Goal: Navigation & Orientation: Find specific page/section

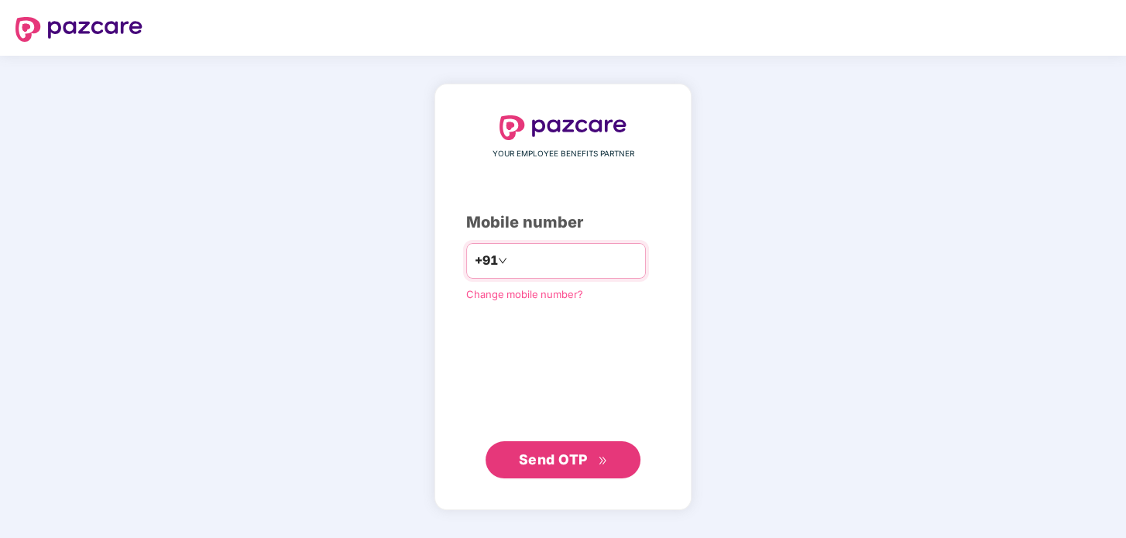
click at [575, 257] on input "number" at bounding box center [573, 261] width 127 height 25
type input "**********"
click at [556, 465] on span "Send OTP" at bounding box center [553, 459] width 69 height 16
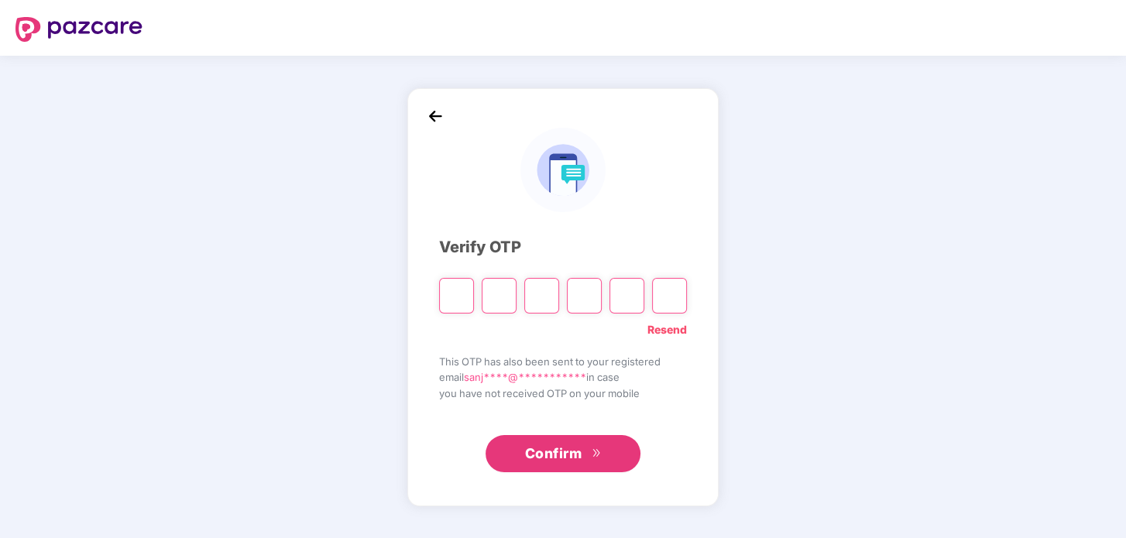
type input "*"
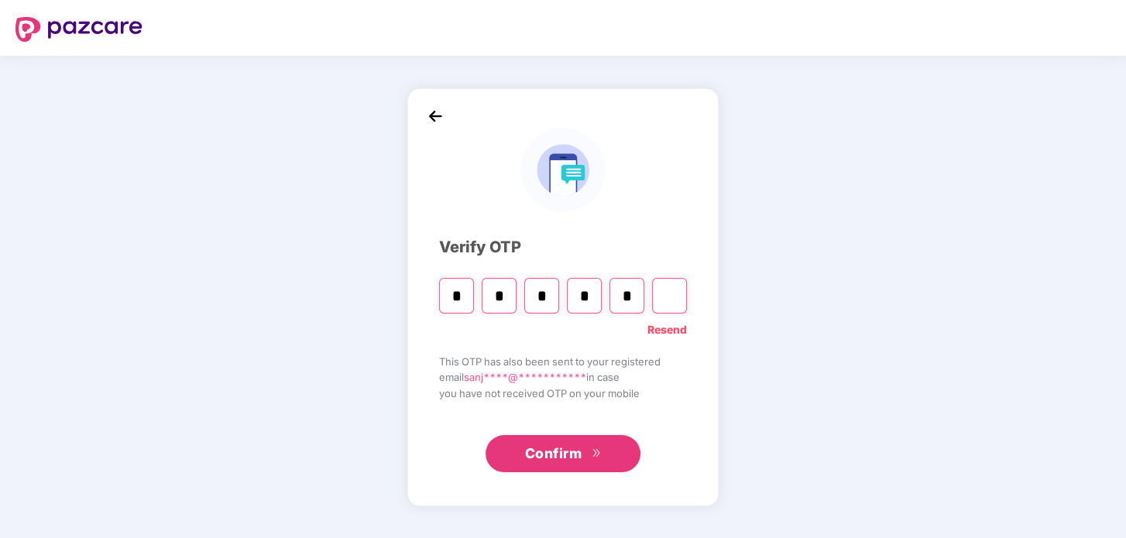
type input "*"
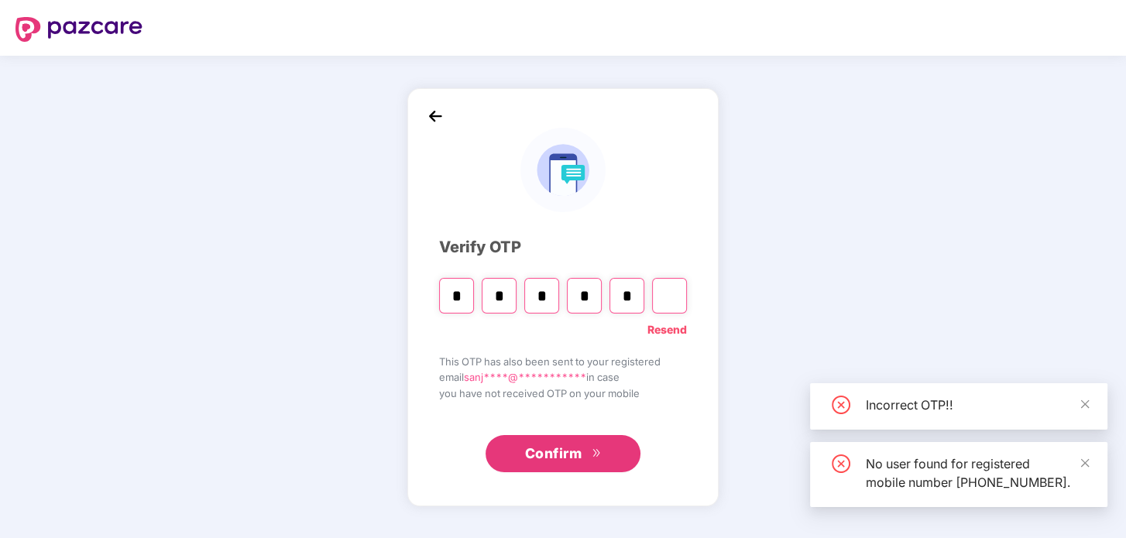
type input "*"
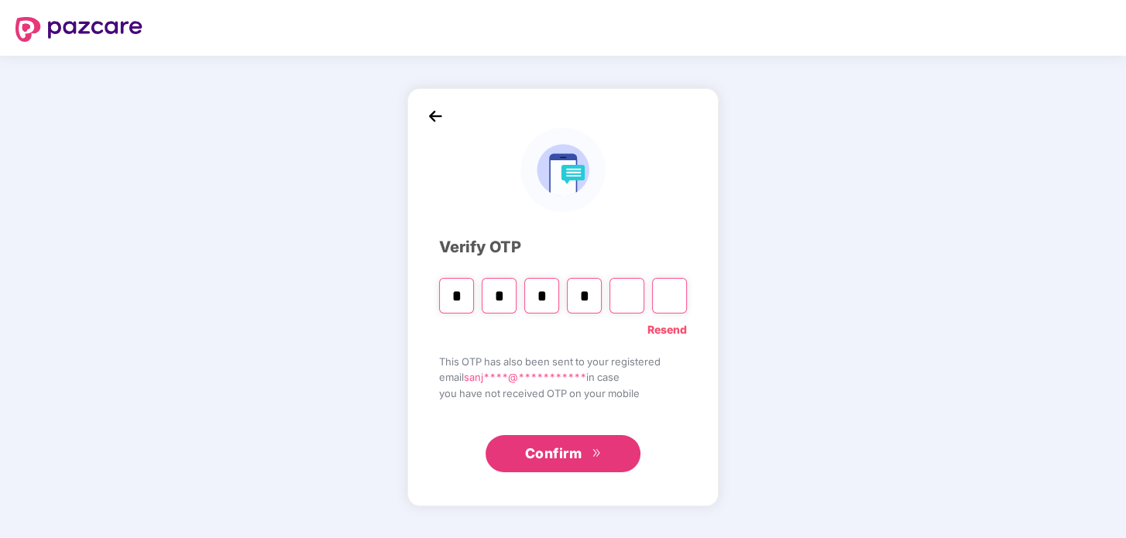
type input "*"
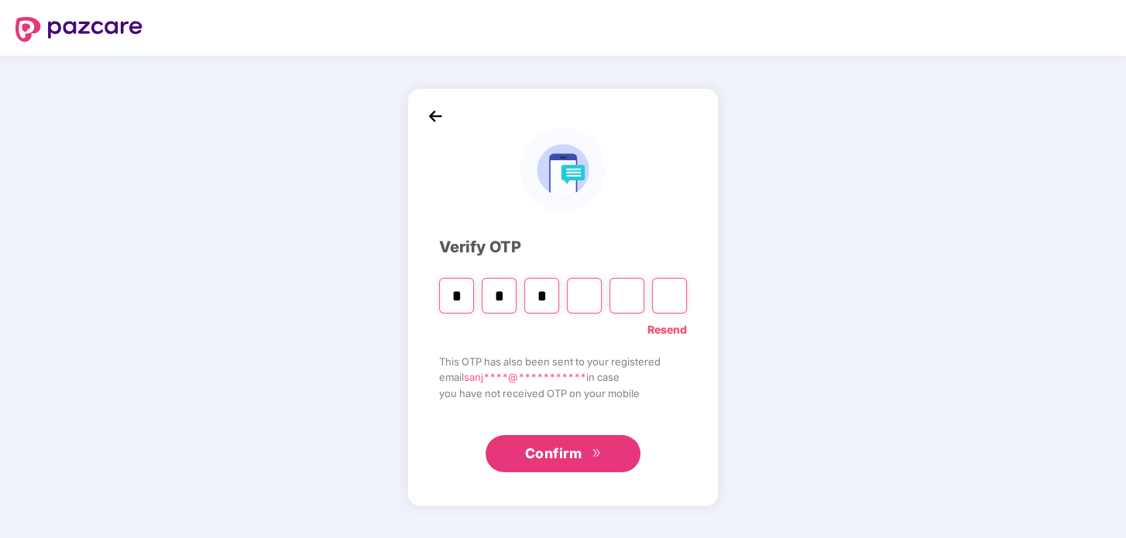
type input "*"
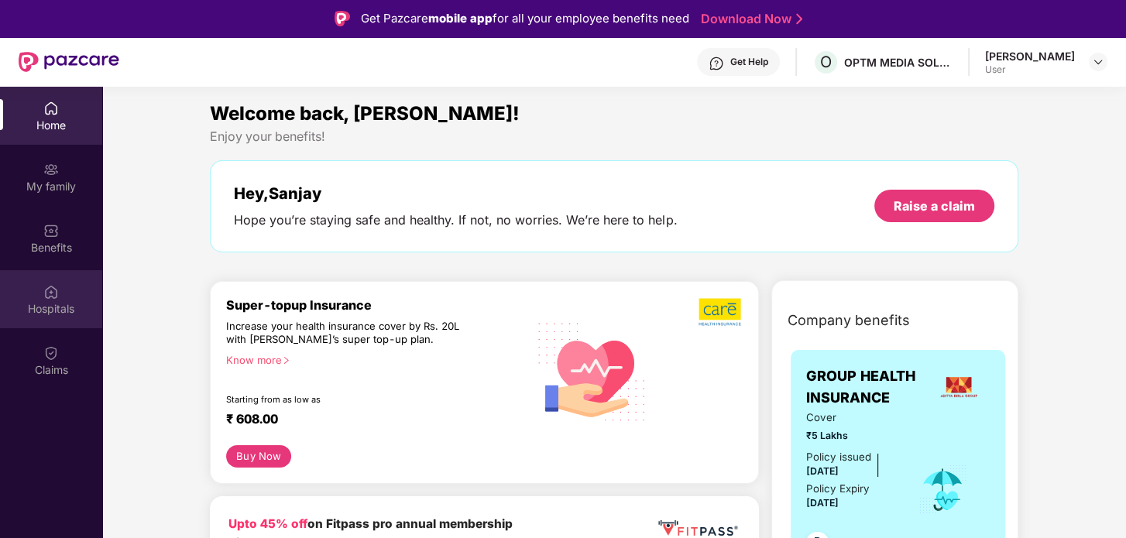
click at [55, 295] on img at bounding box center [50, 291] width 15 height 15
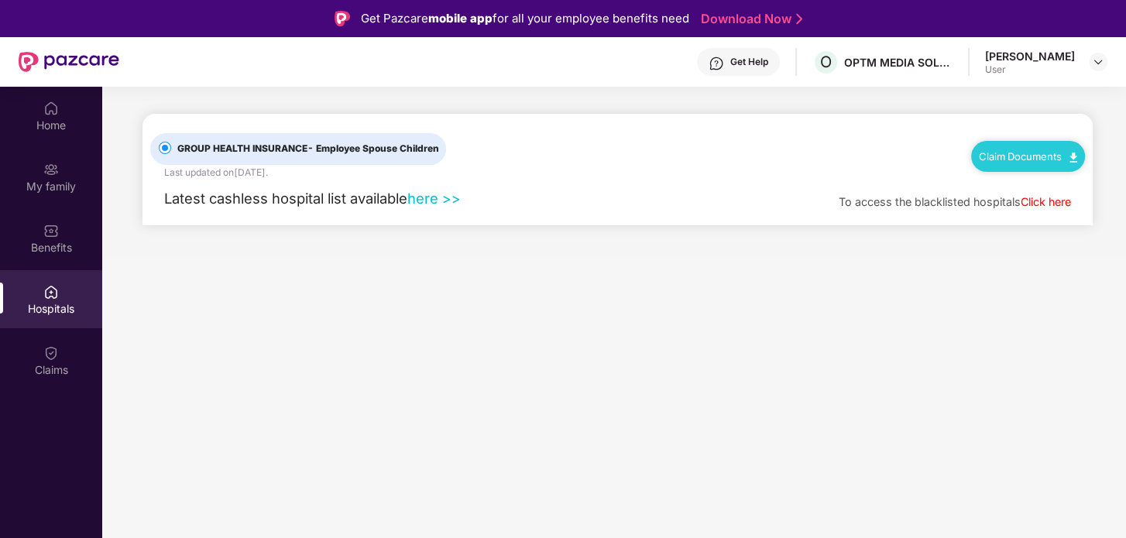
click at [428, 202] on link "here >>" at bounding box center [433, 198] width 53 height 17
click at [1035, 202] on link "Click here" at bounding box center [1046, 201] width 50 height 13
click at [53, 359] on img at bounding box center [50, 352] width 15 height 15
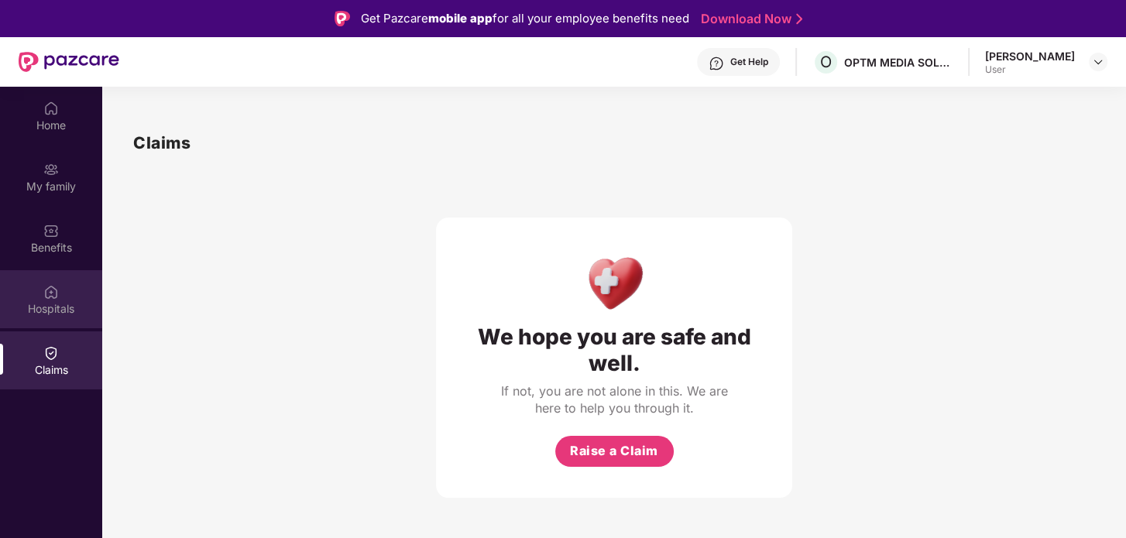
click at [56, 313] on div "Hospitals" at bounding box center [51, 308] width 102 height 15
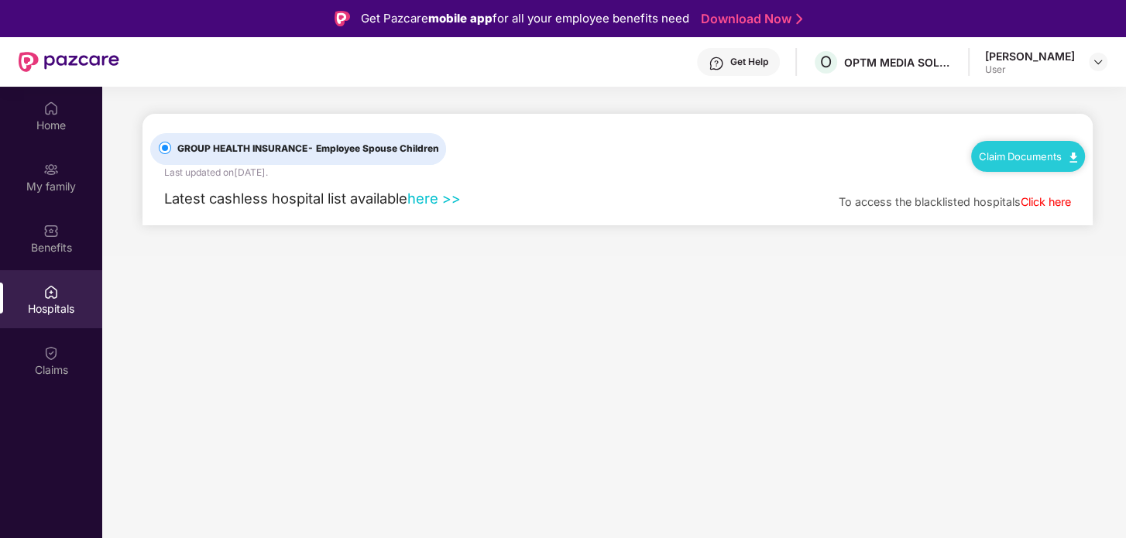
click at [433, 202] on link "here >>" at bounding box center [433, 198] width 53 height 17
click at [40, 118] on div "Home" at bounding box center [51, 125] width 102 height 15
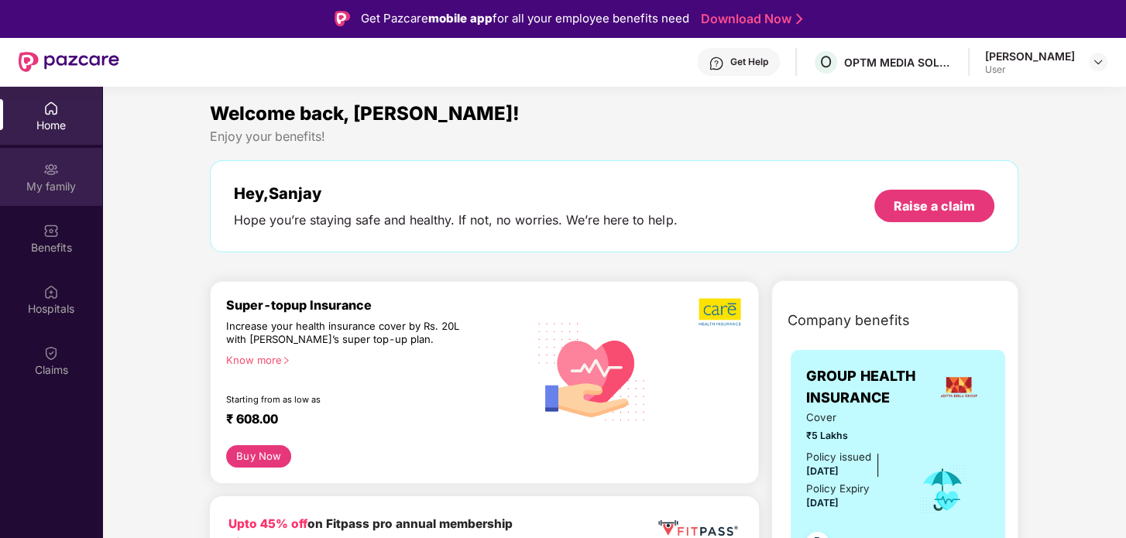
click at [60, 177] on div "My family" at bounding box center [51, 177] width 102 height 58
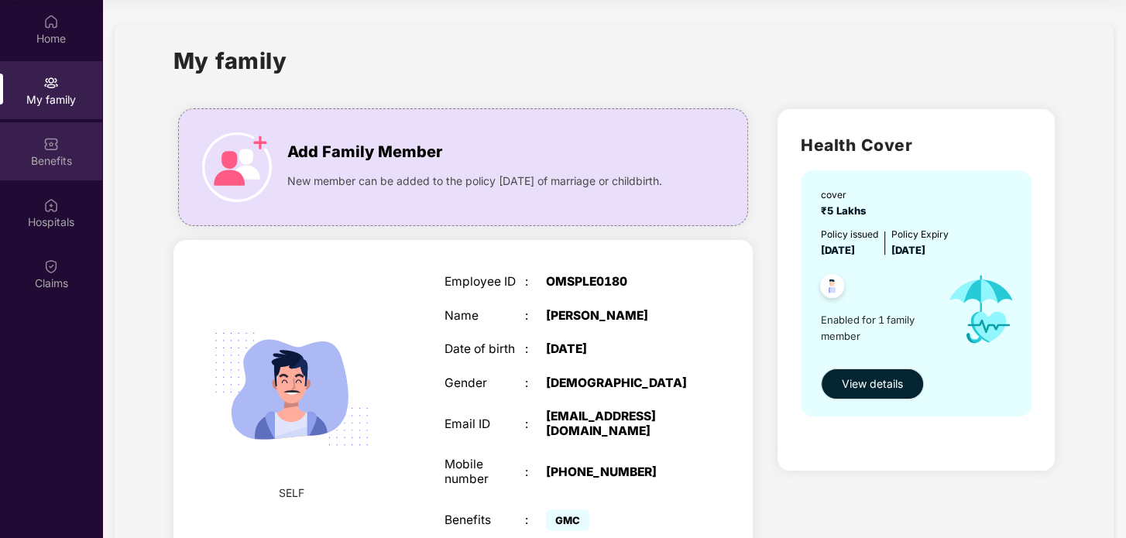
click at [31, 155] on div "Benefits" at bounding box center [51, 160] width 102 height 15
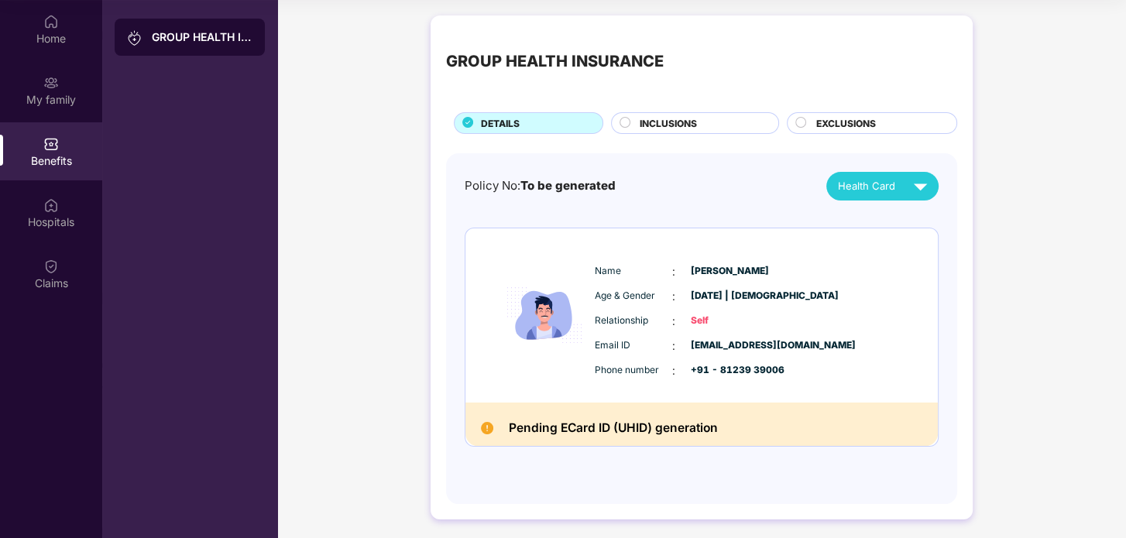
click at [626, 125] on circle at bounding box center [625, 122] width 10 height 10
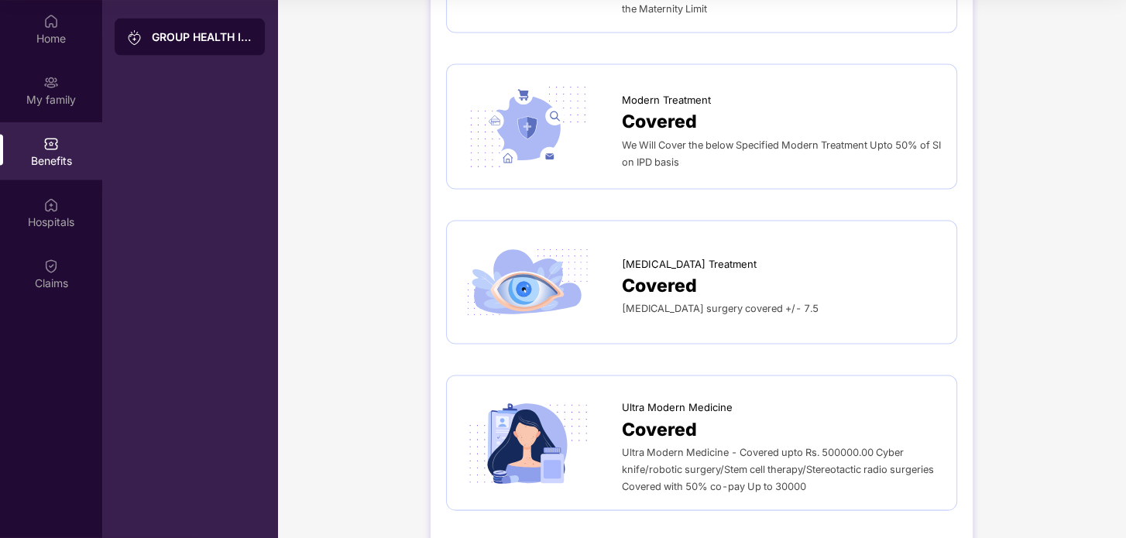
scroll to position [2683, 0]
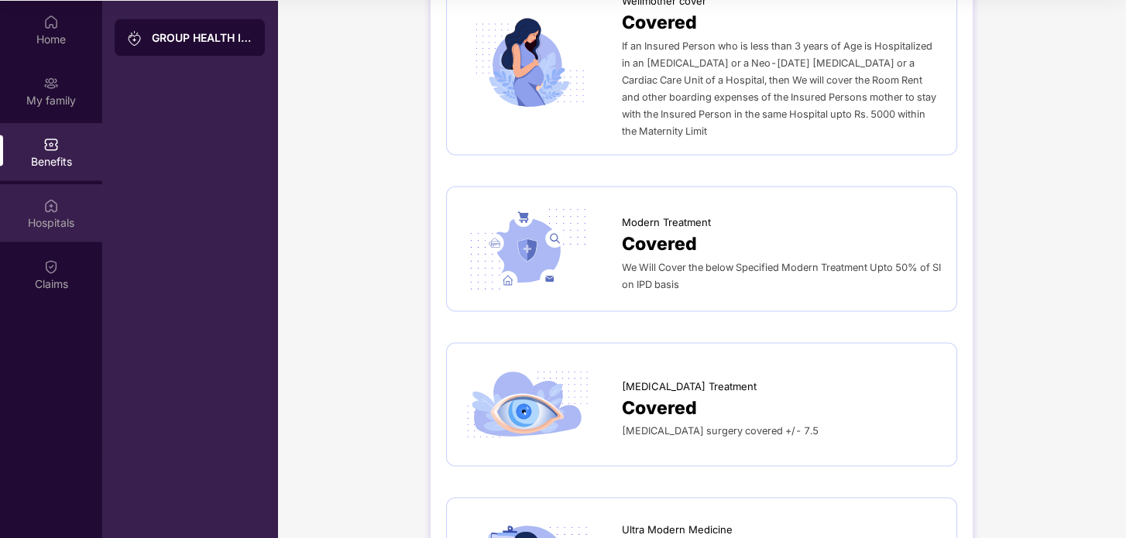
click at [31, 210] on div "Hospitals" at bounding box center [51, 213] width 102 height 58
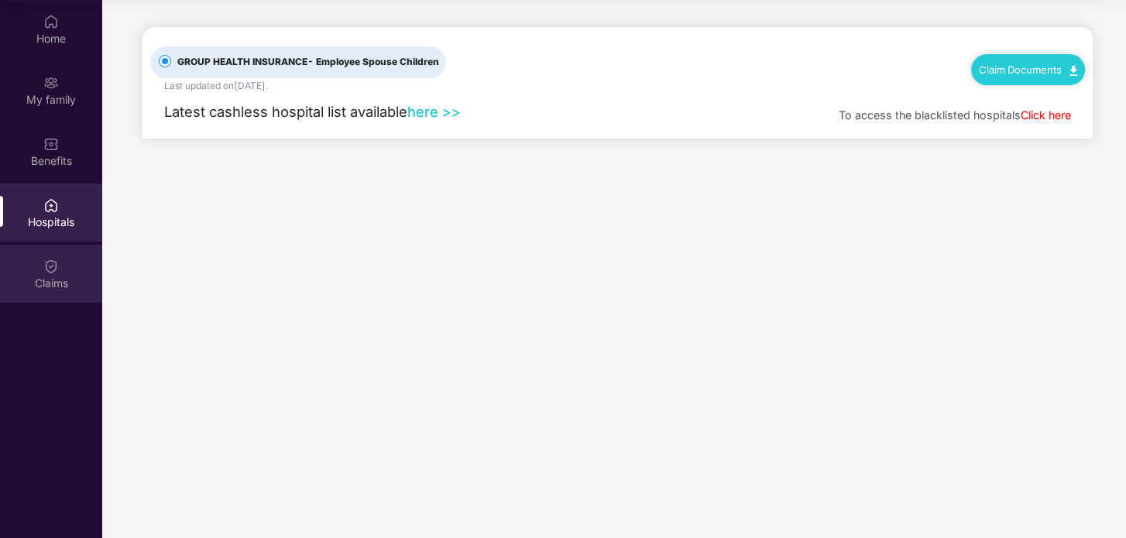
click at [47, 273] on div "Claims" at bounding box center [51, 274] width 102 height 58
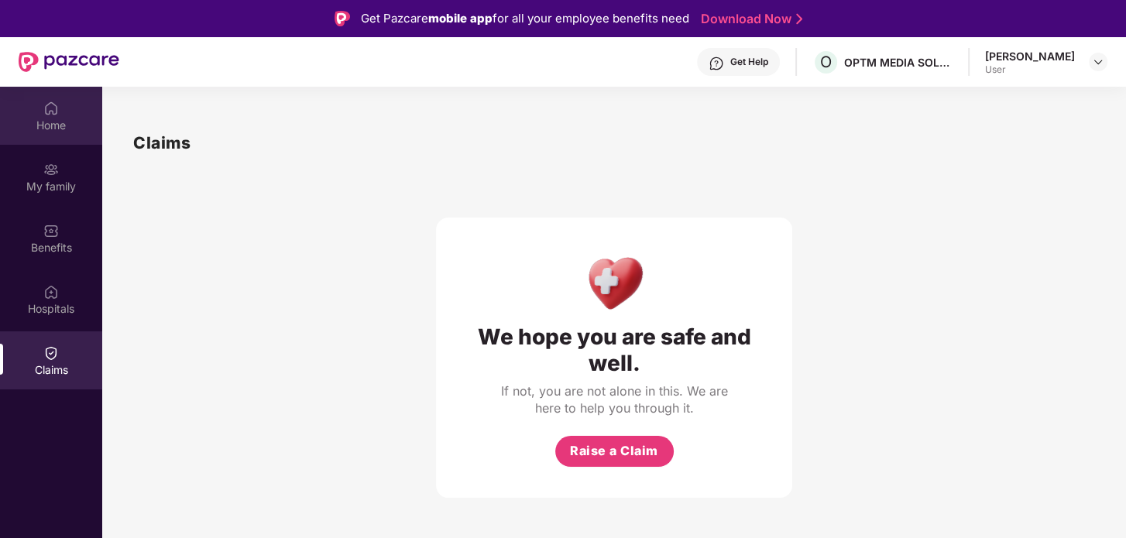
click at [59, 111] on div "Home" at bounding box center [51, 116] width 102 height 58
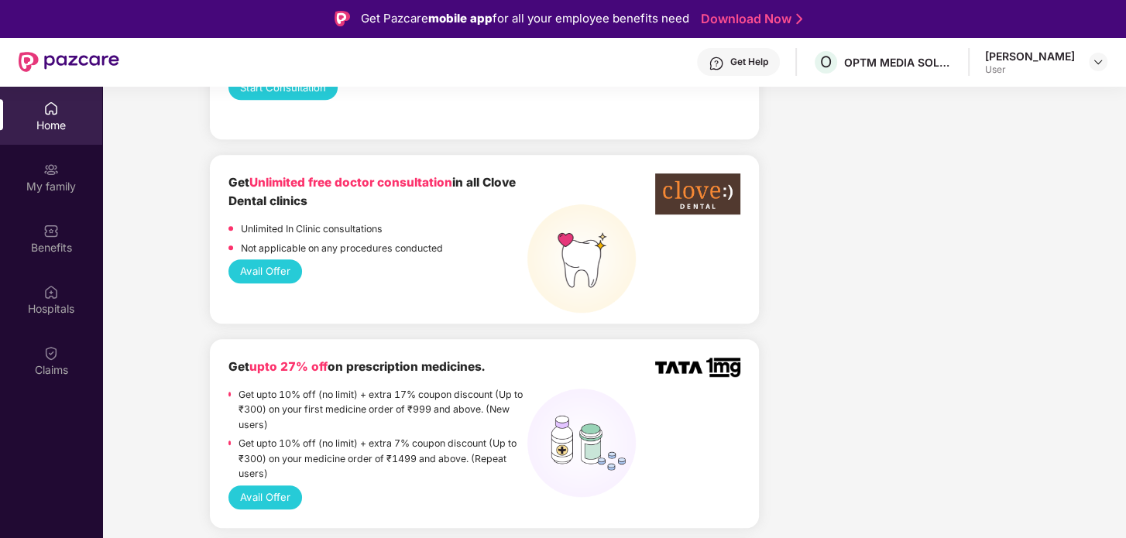
scroll to position [1084, 0]
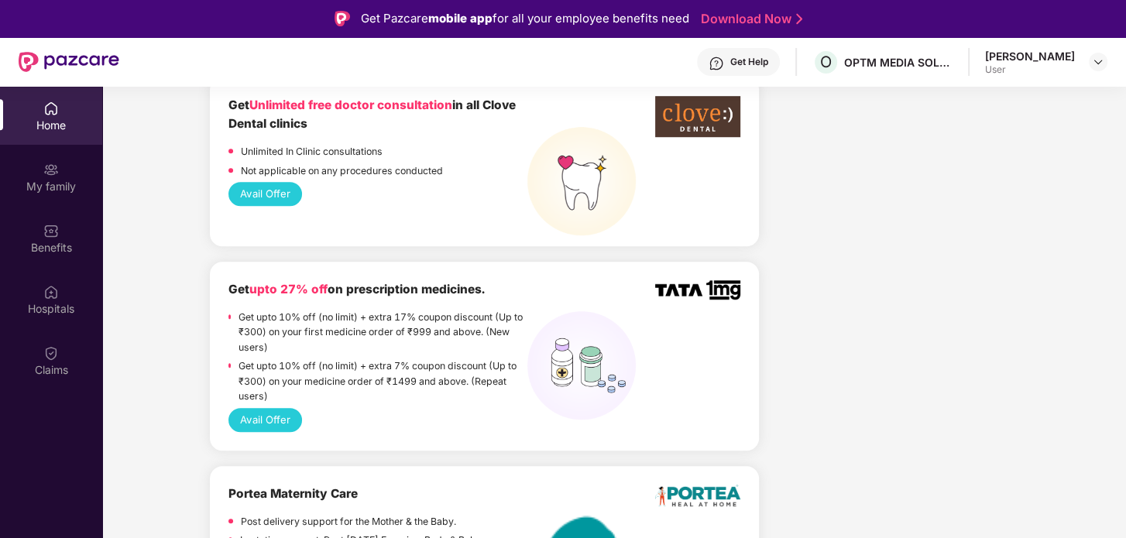
click at [246, 191] on button "Avail Offer" at bounding box center [264, 194] width 73 height 24
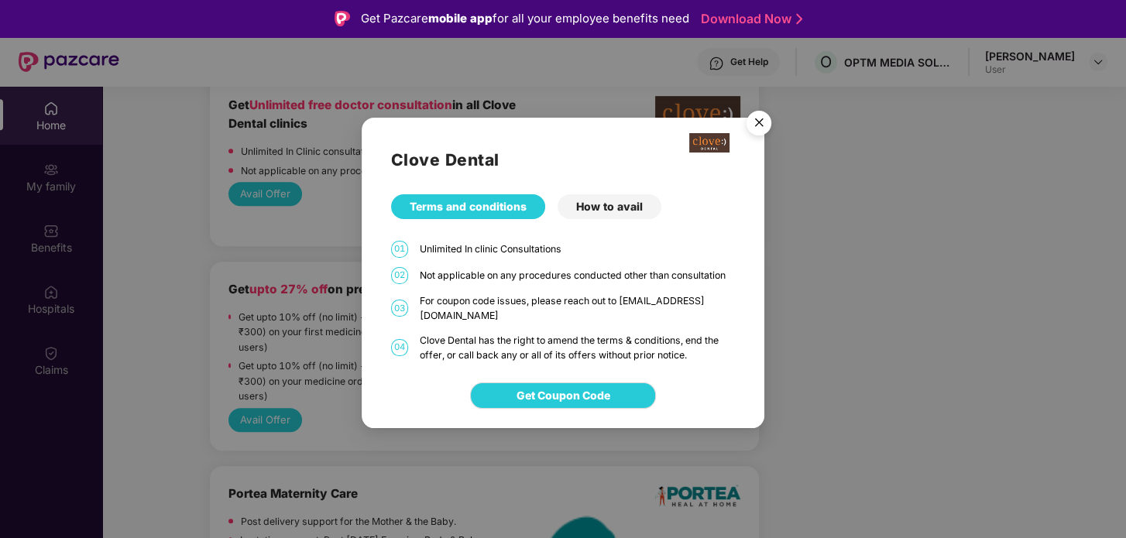
click at [619, 213] on div "How to avail" at bounding box center [610, 206] width 104 height 25
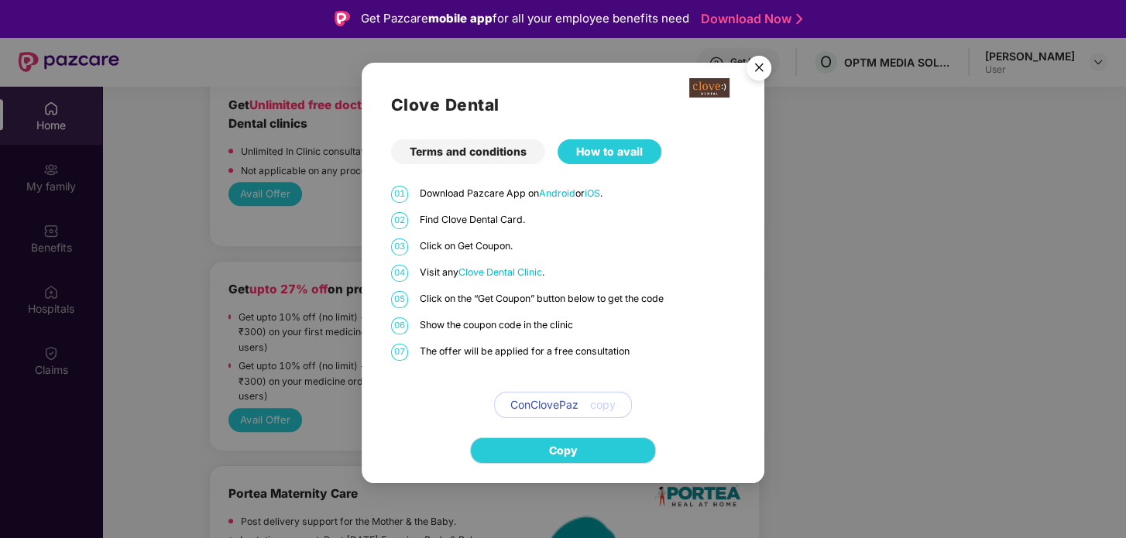
click at [755, 70] on img "Close" at bounding box center [758, 70] width 43 height 43
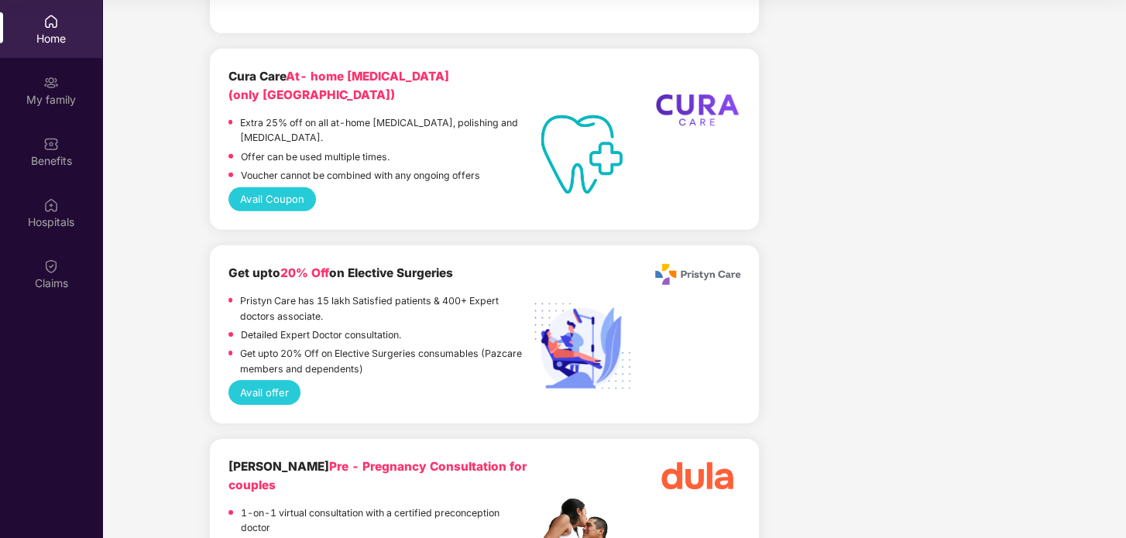
scroll to position [4261, 0]
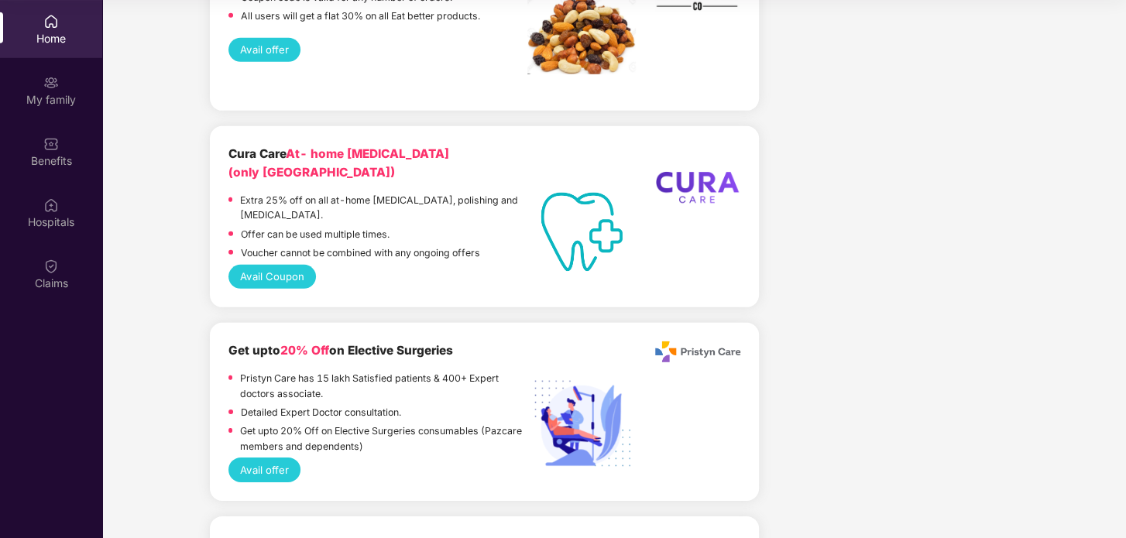
click at [280, 289] on button "Avail Coupon" at bounding box center [271, 277] width 87 height 24
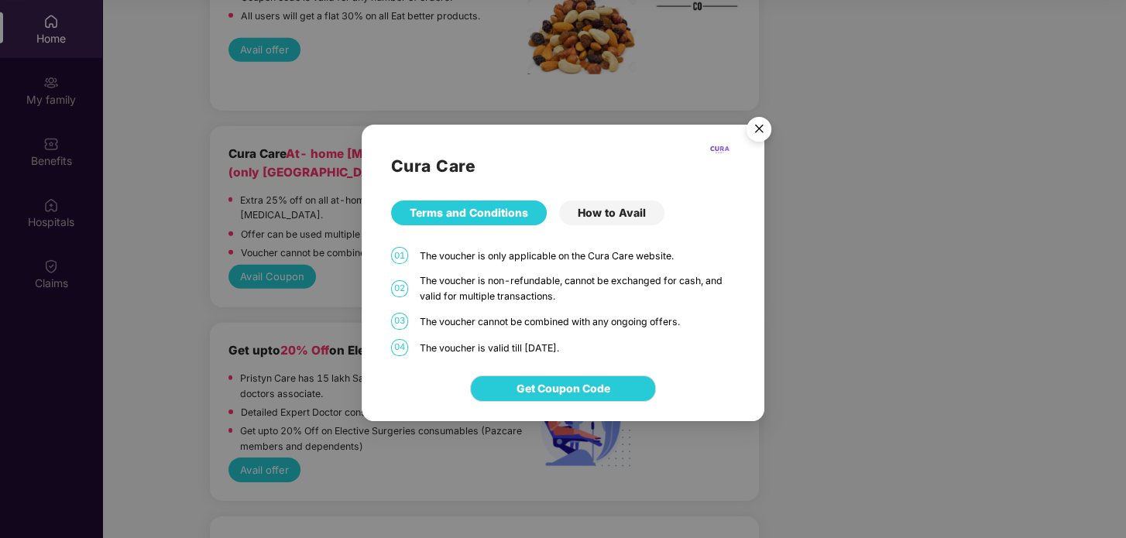
click at [631, 214] on div "How to Avail" at bounding box center [611, 213] width 105 height 25
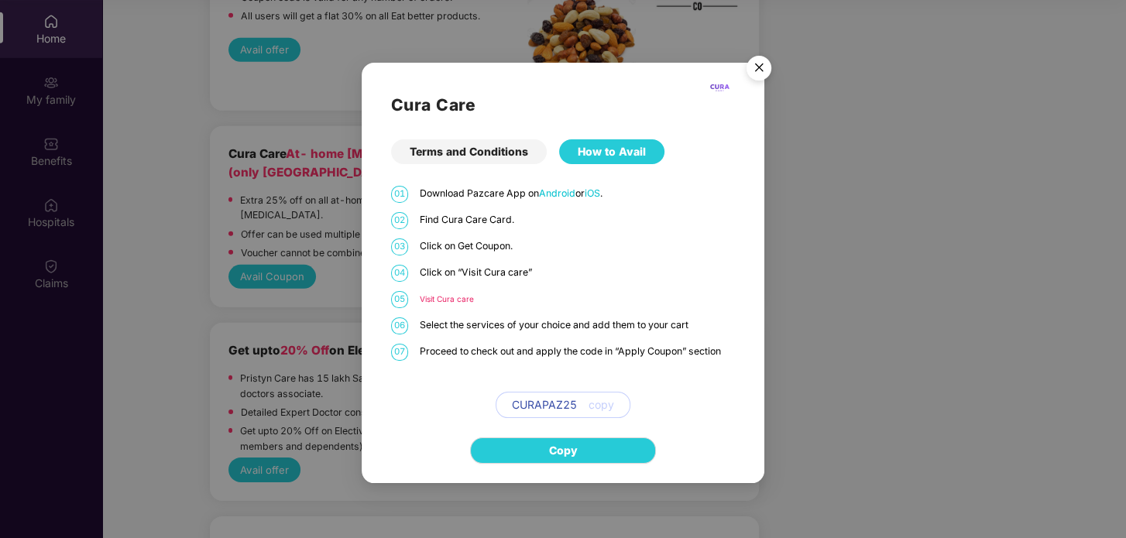
click at [760, 70] on img "Close" at bounding box center [758, 70] width 43 height 43
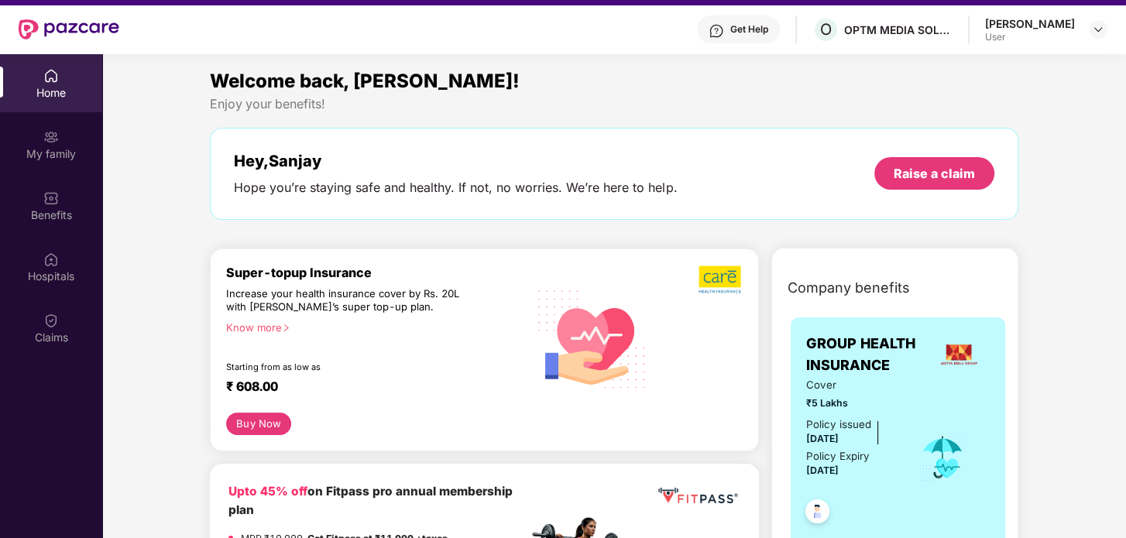
scroll to position [0, 0]
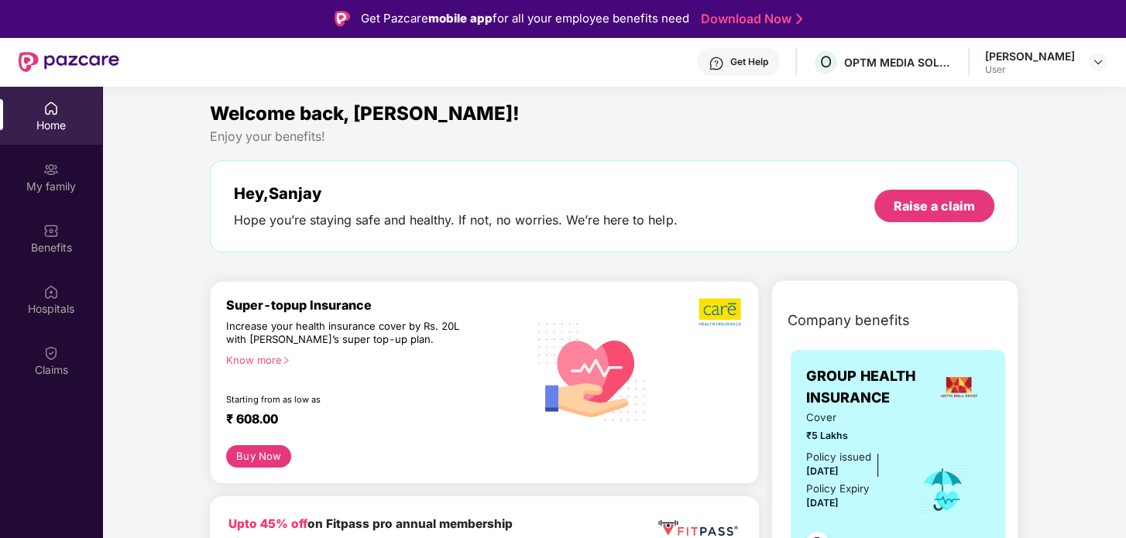
click at [1074, 60] on div "[PERSON_NAME]" at bounding box center [1030, 56] width 90 height 15
click at [1095, 63] on img at bounding box center [1098, 62] width 12 height 12
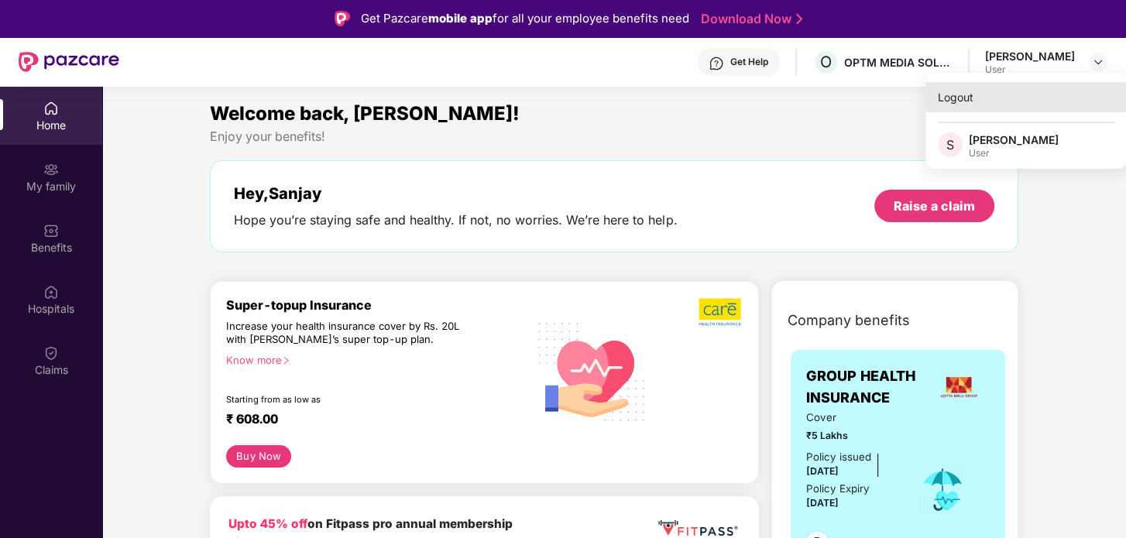
click at [958, 99] on div "Logout" at bounding box center [1025, 97] width 201 height 30
